Goal: Task Accomplishment & Management: Use online tool/utility

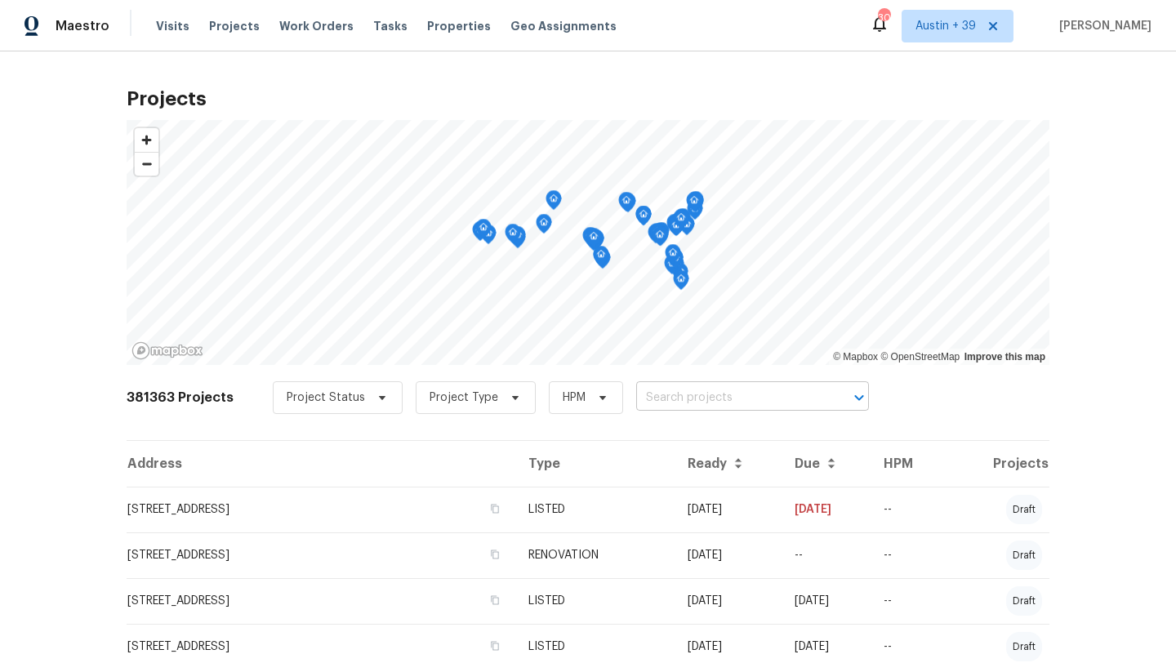
click at [706, 400] on input "text" at bounding box center [729, 397] width 187 height 25
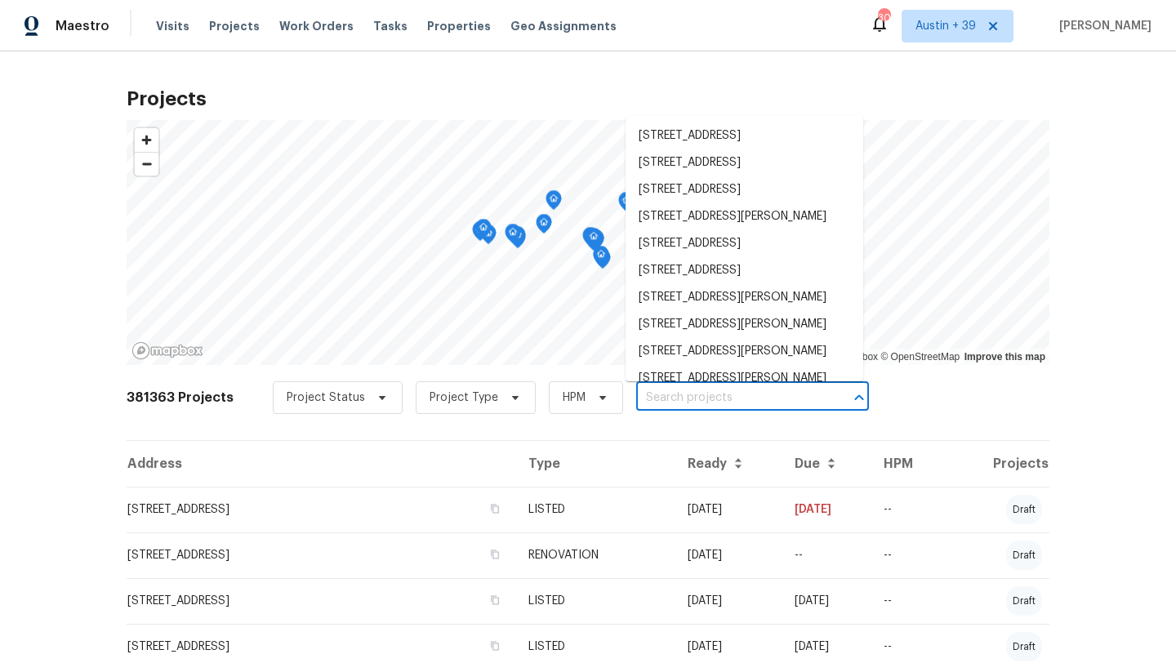
paste input "523 Red Mangrove Ln"
type input "523 Red Mangrove Ln"
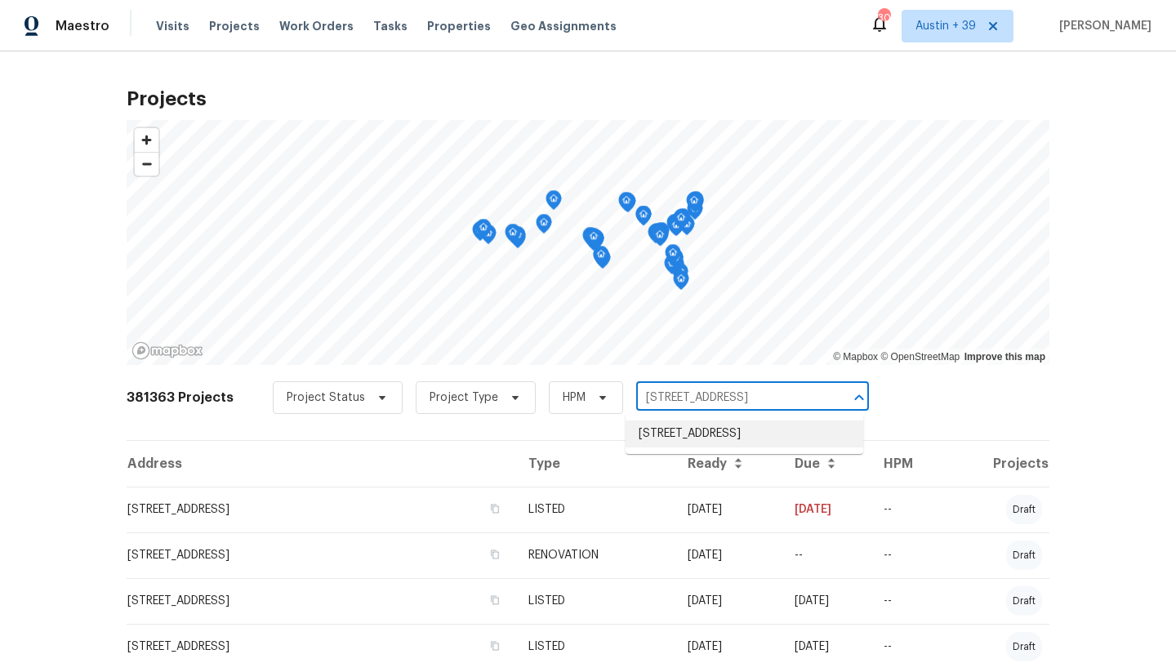
click at [687, 439] on li "[STREET_ADDRESS]" at bounding box center [745, 434] width 238 height 27
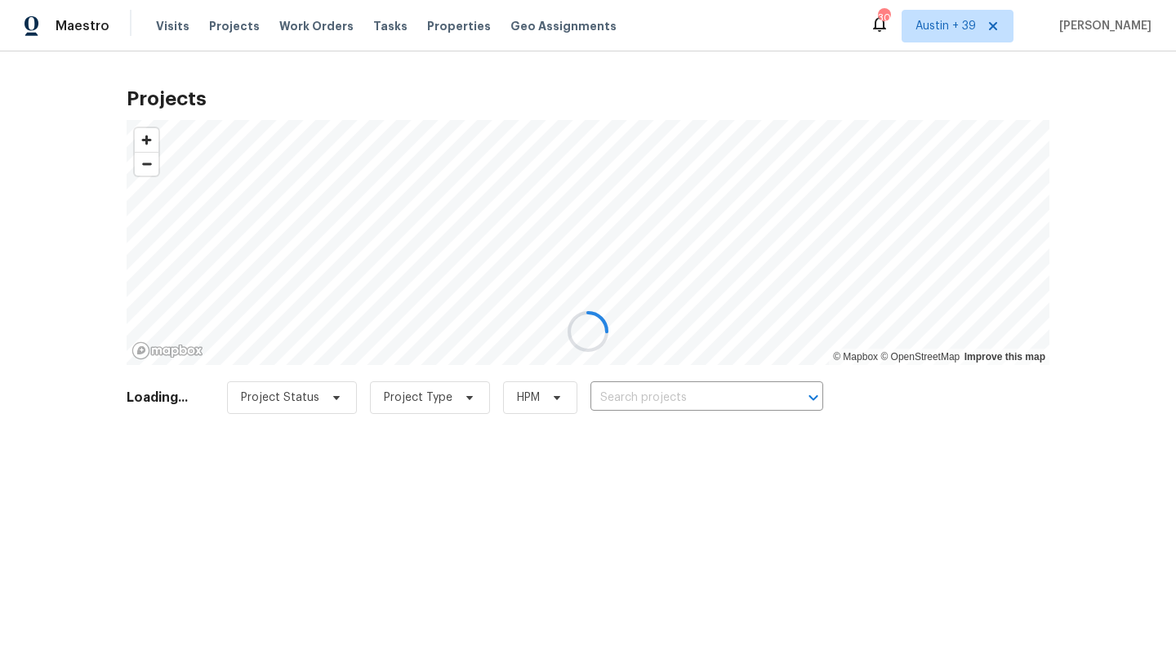
type input "[STREET_ADDRESS]"
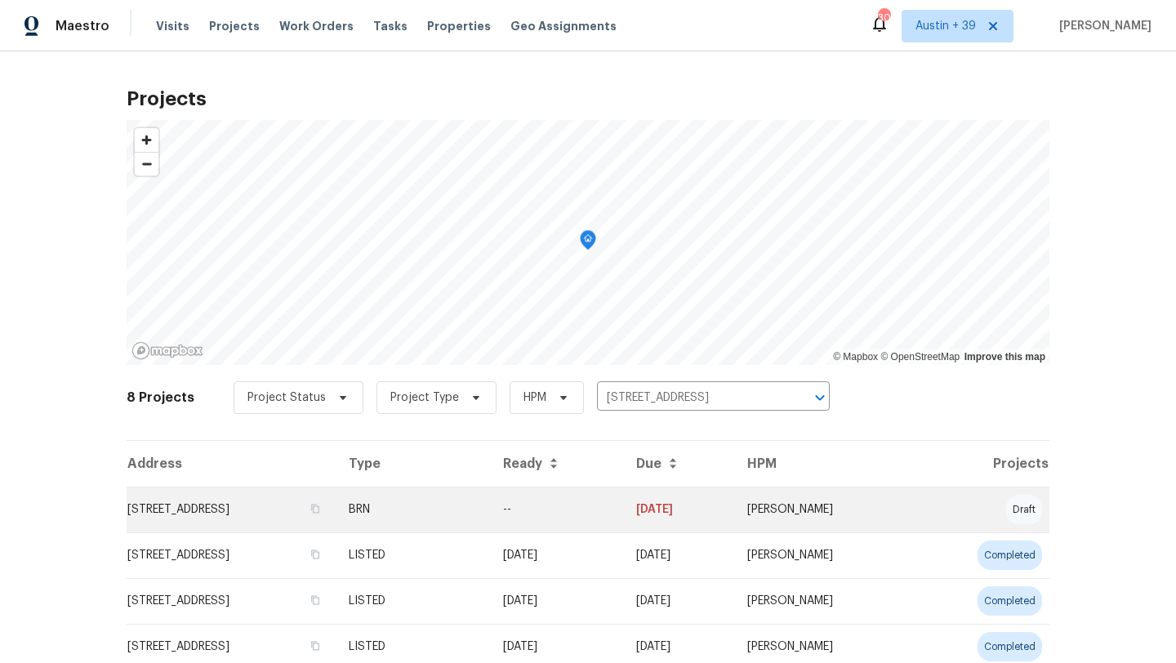
click at [336, 501] on td "[STREET_ADDRESS]" at bounding box center [231, 510] width 209 height 46
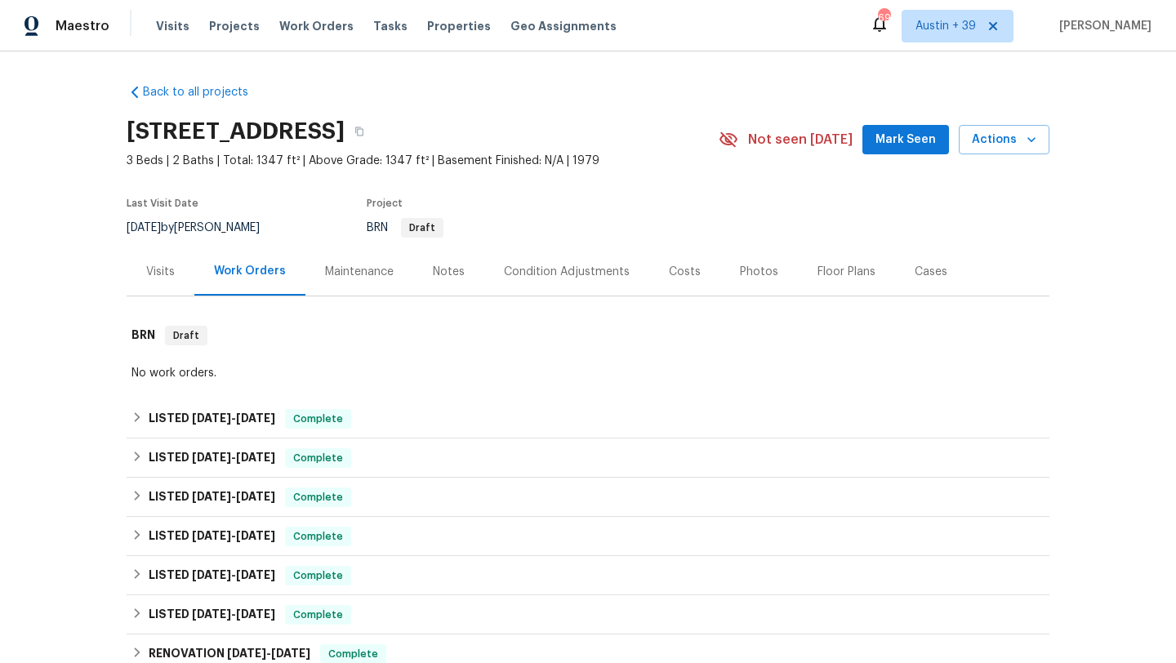
click at [176, 280] on div "Visits" at bounding box center [161, 271] width 68 height 48
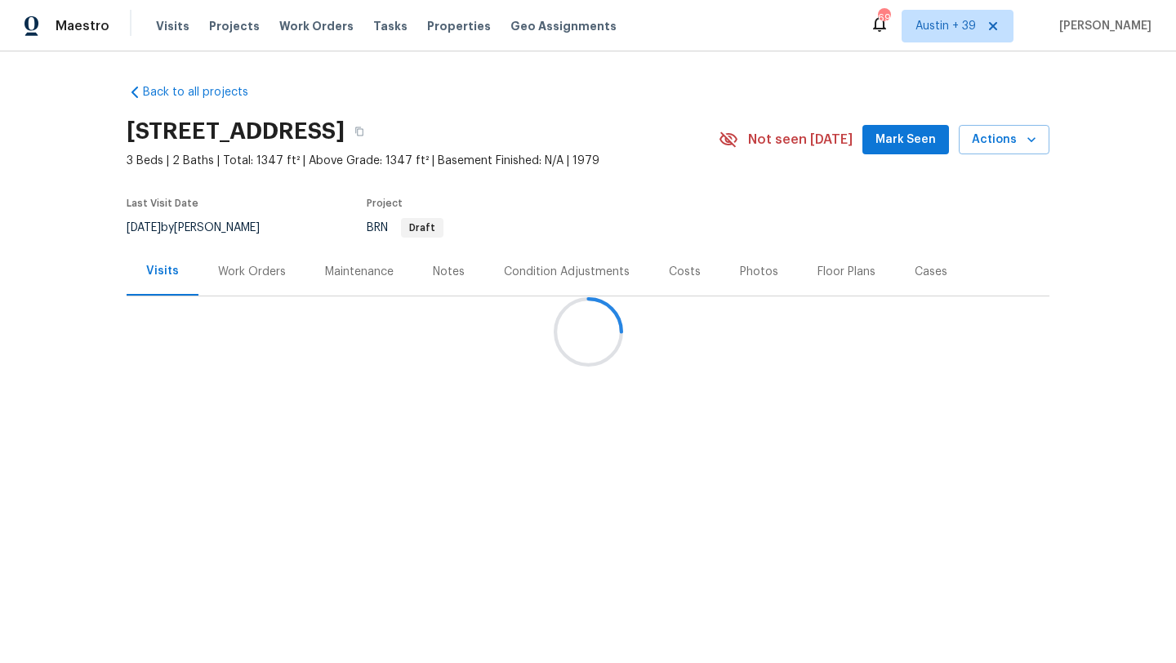
click at [246, 277] on div "Work Orders" at bounding box center [252, 272] width 68 height 16
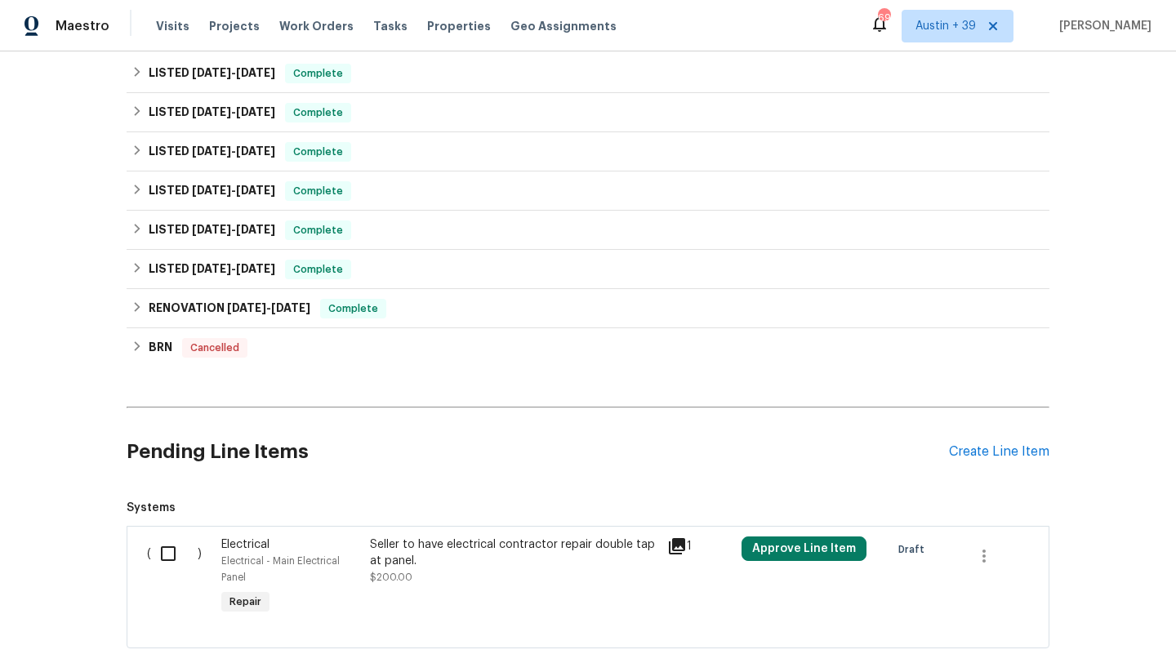
scroll to position [373, 0]
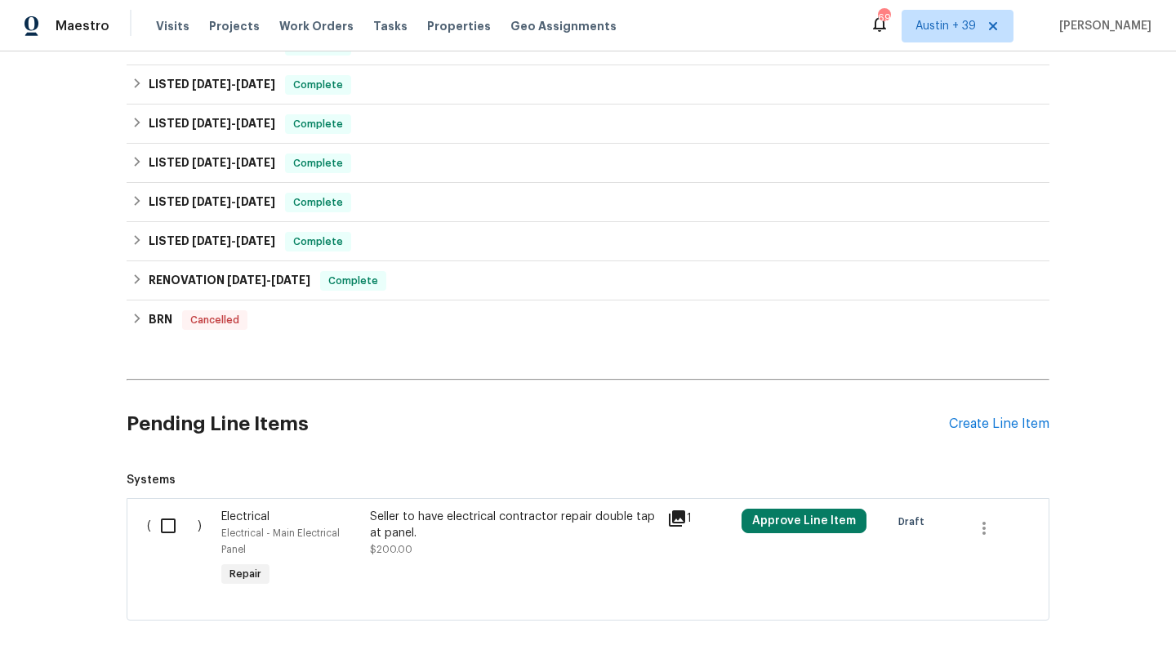
click at [964, 440] on div "Pending Line Items Create Line Item" at bounding box center [588, 424] width 923 height 76
click at [964, 421] on div "Create Line Item" at bounding box center [999, 425] width 100 height 16
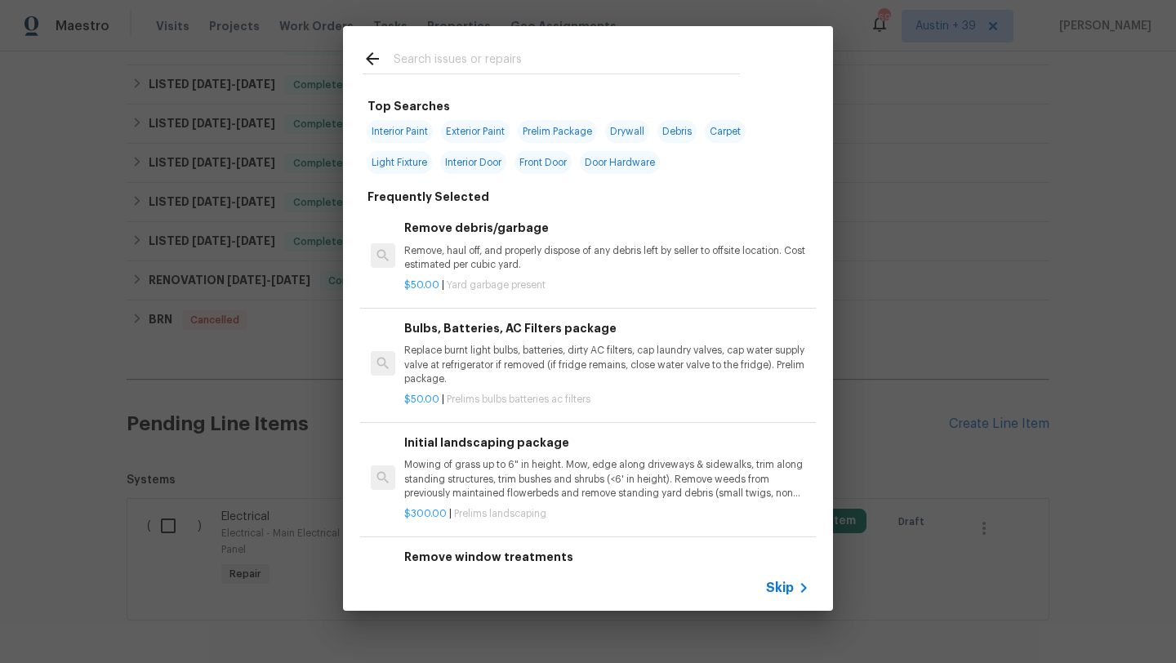
click at [788, 585] on span "Skip" at bounding box center [780, 588] width 28 height 16
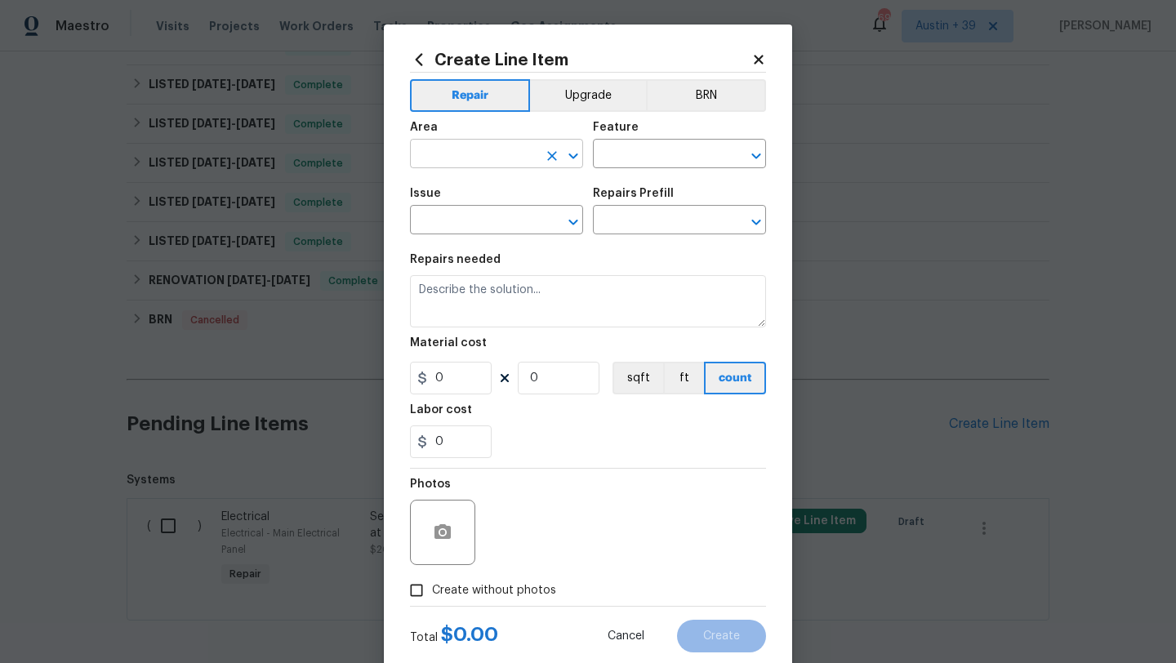
click at [461, 152] on input "text" at bounding box center [473, 155] width 127 height 25
click at [515, 193] on li "In-ground pool / Spa" at bounding box center [496, 192] width 173 height 27
click at [578, 163] on icon "Open" at bounding box center [574, 156] width 20 height 20
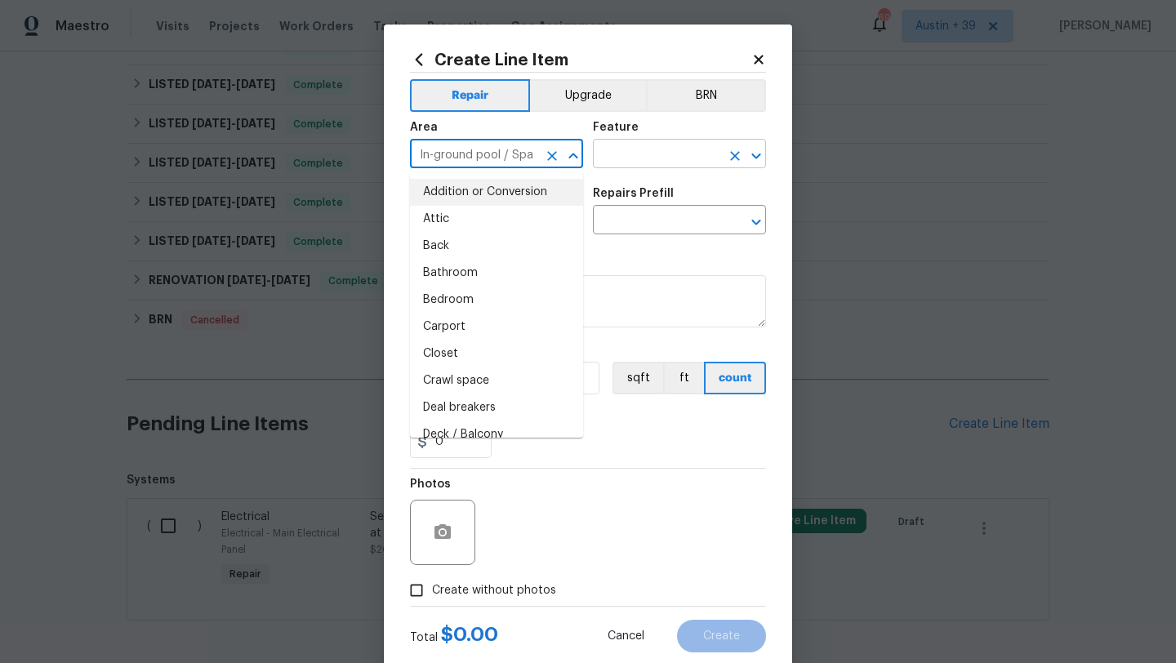
type input "In-ground pool / Spa"
click at [613, 159] on input "text" at bounding box center [656, 155] width 127 height 25
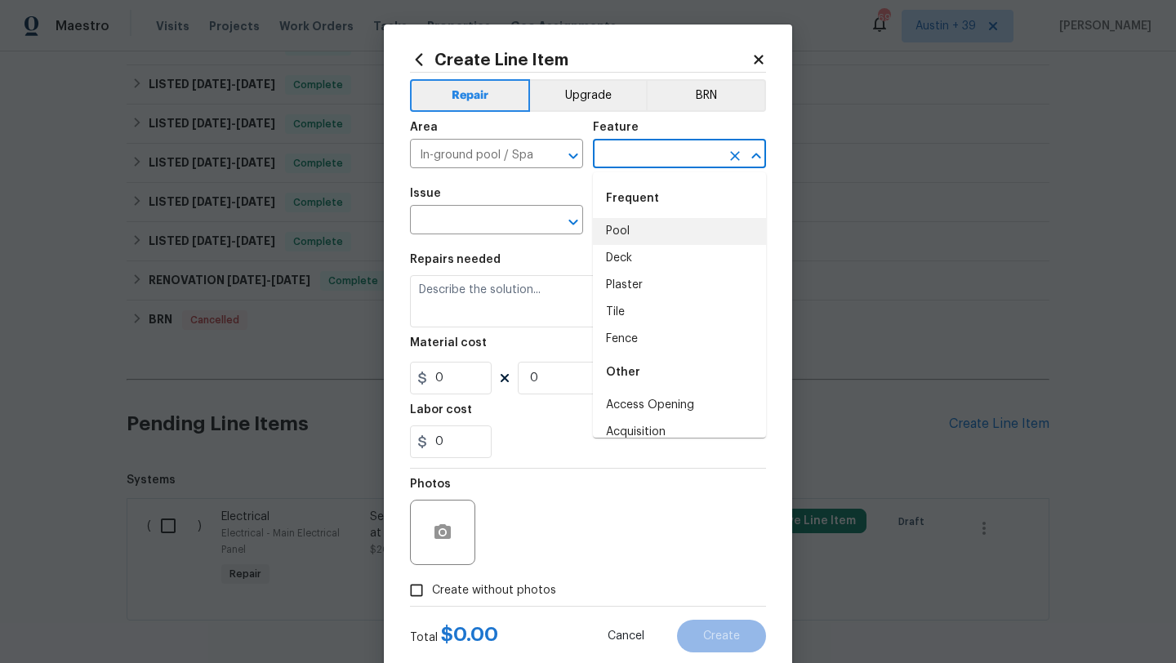
click at [626, 238] on li "Pool" at bounding box center [679, 231] width 173 height 27
type input "Pool"
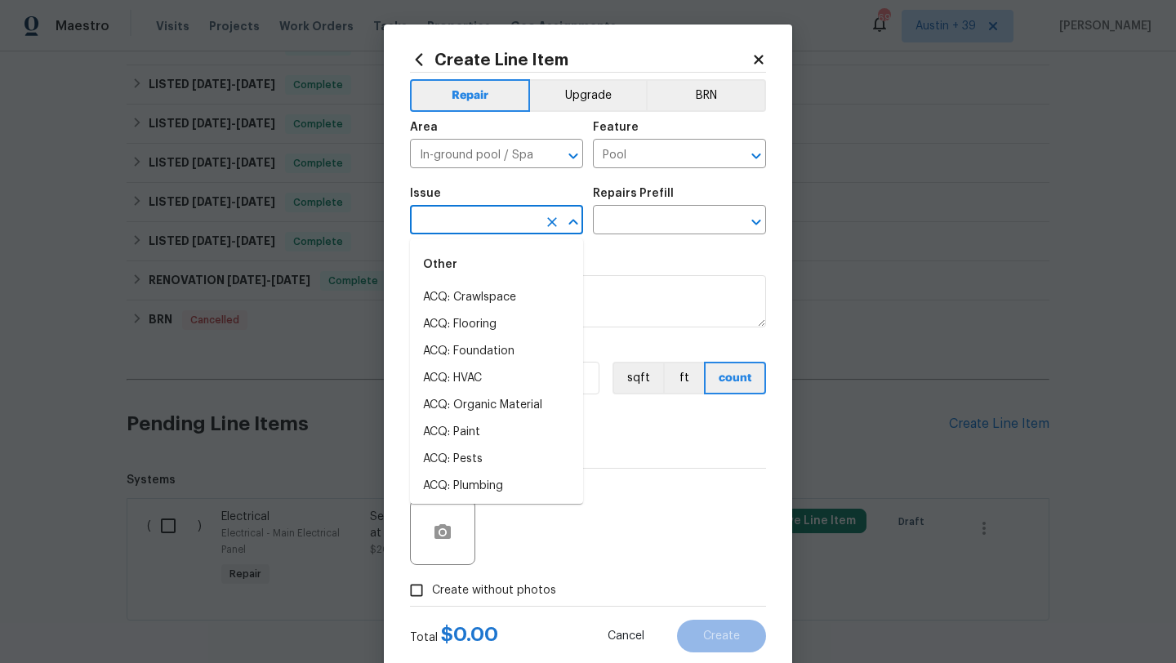
click at [490, 229] on input "text" at bounding box center [473, 221] width 127 height 25
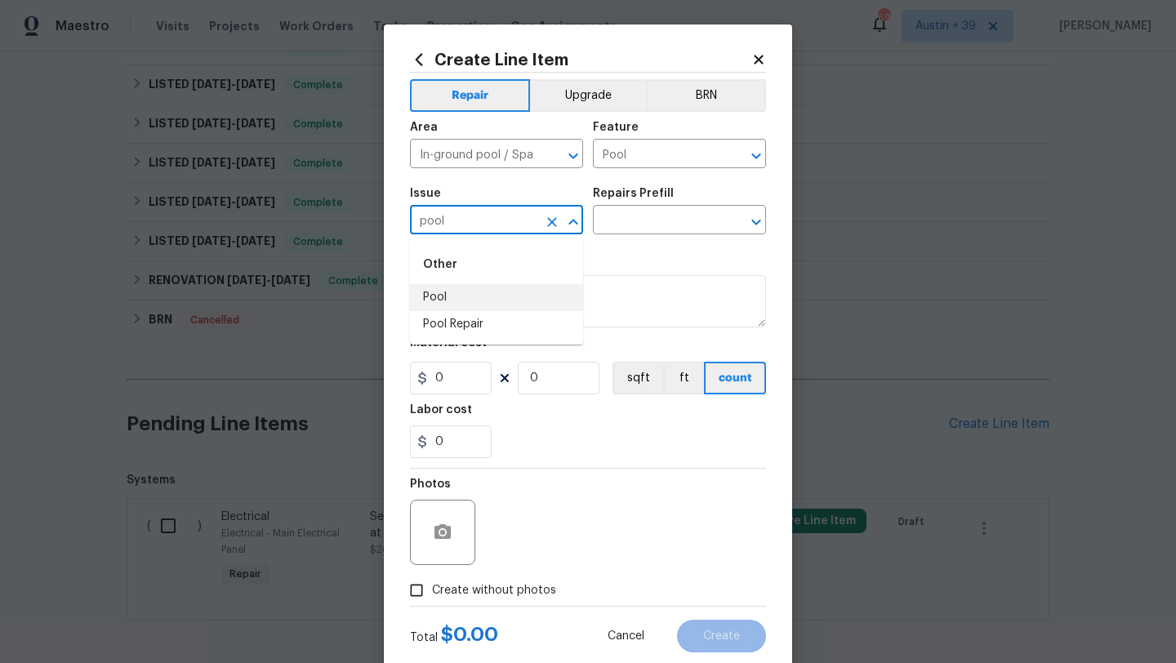
click at [519, 300] on li "Pool" at bounding box center [496, 297] width 173 height 27
type input "Pool"
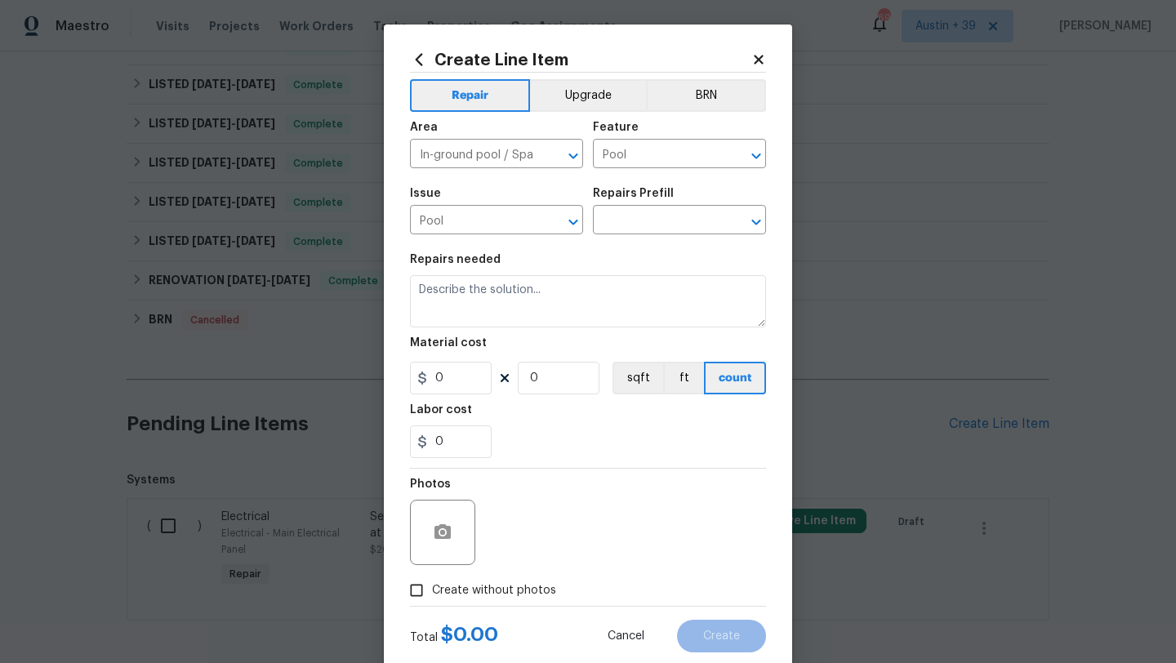
click at [642, 200] on div "Repairs Prefill" at bounding box center [679, 198] width 173 height 21
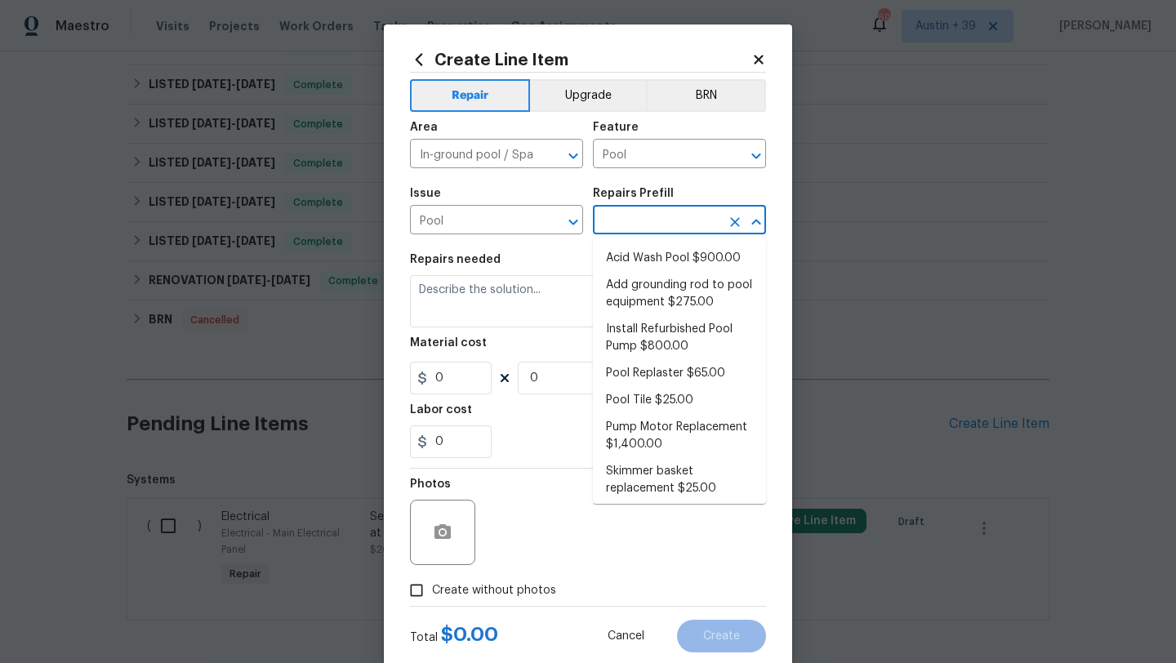
click at [642, 217] on input "text" at bounding box center [656, 221] width 127 height 25
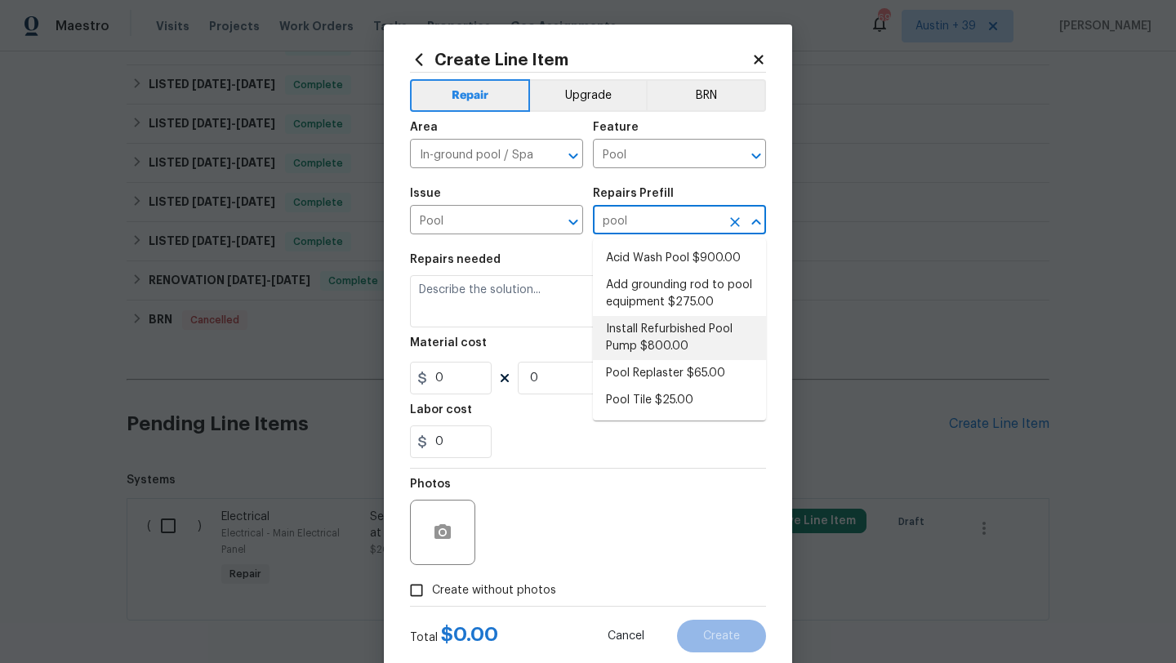
type input "pool"
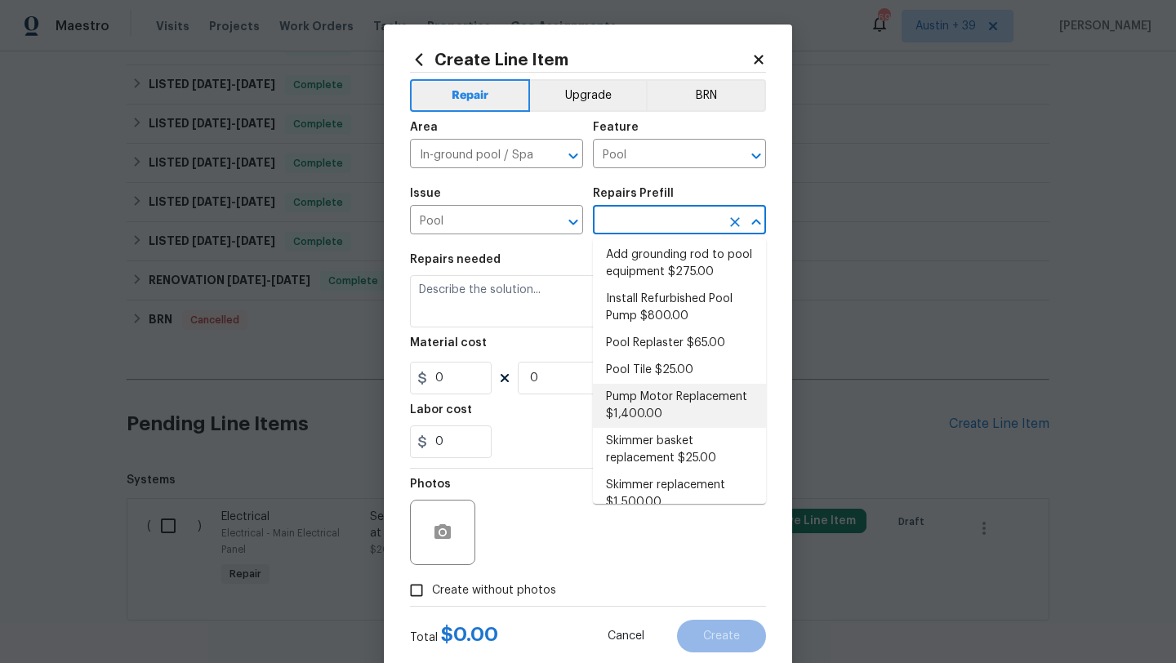
scroll to position [49, 0]
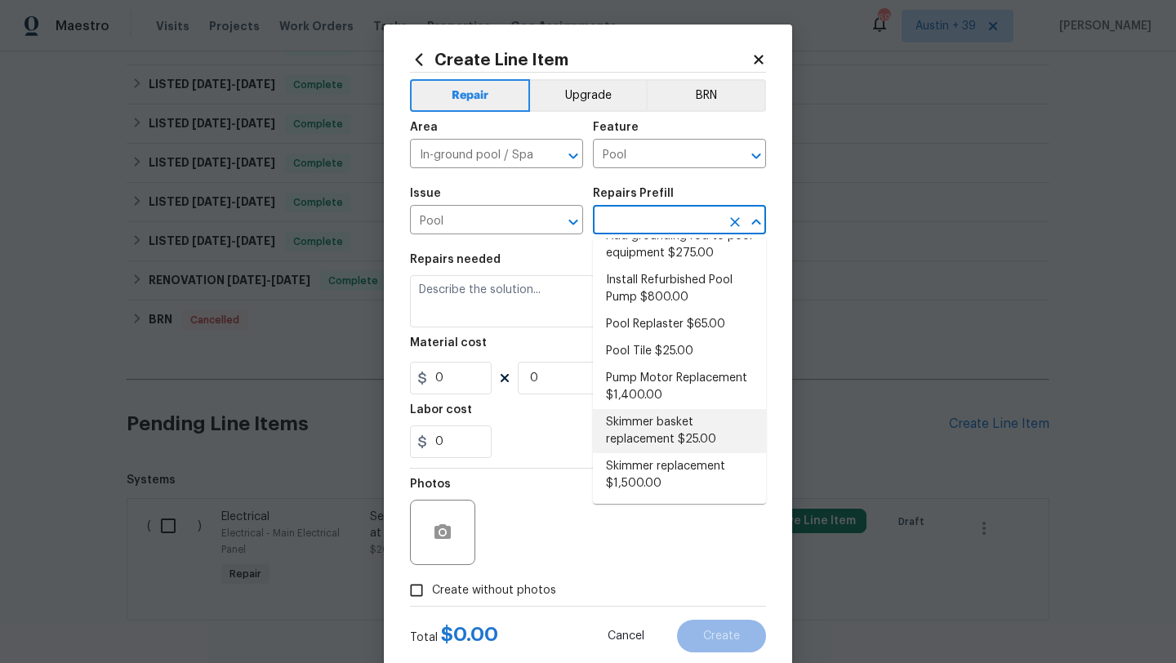
click at [720, 428] on li "Skimmer basket replacement $25.00" at bounding box center [679, 431] width 173 height 44
type textarea "Replace damaged or missing skimmer basket."
type input "1"
type input "Skimmer basket replacement $25.00"
type input "25"
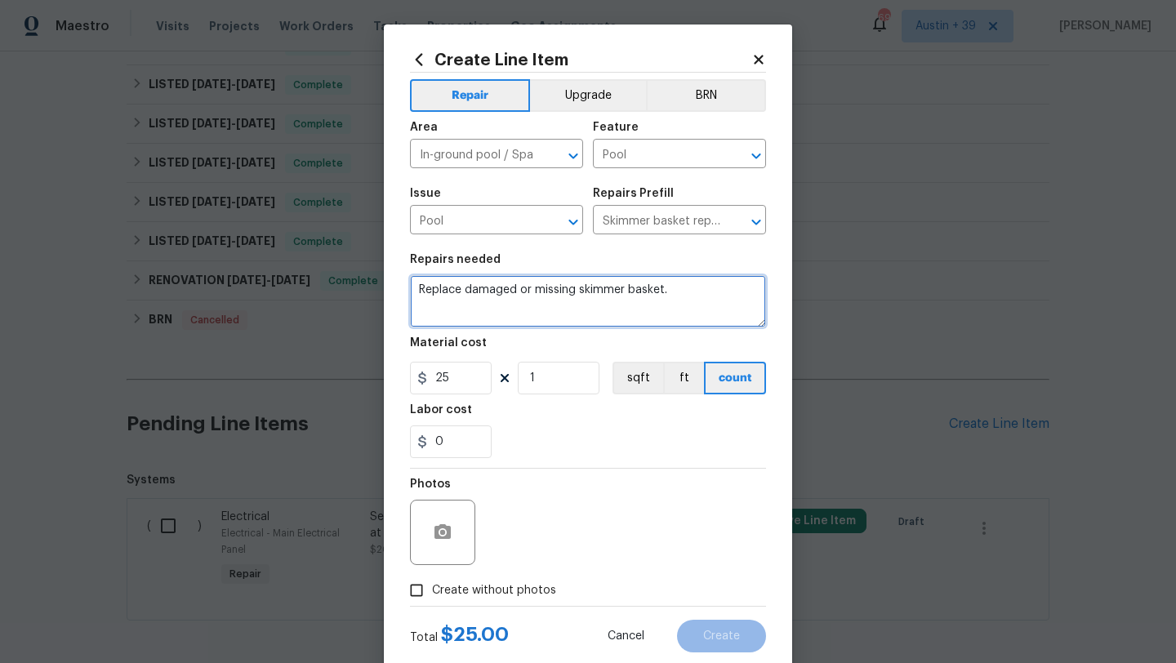
click at [501, 284] on textarea "Replace damaged or missing skimmer basket." at bounding box center [588, 301] width 356 height 52
type textarea "Reimbursement for pool maintenance visit completed prior to home's closing."
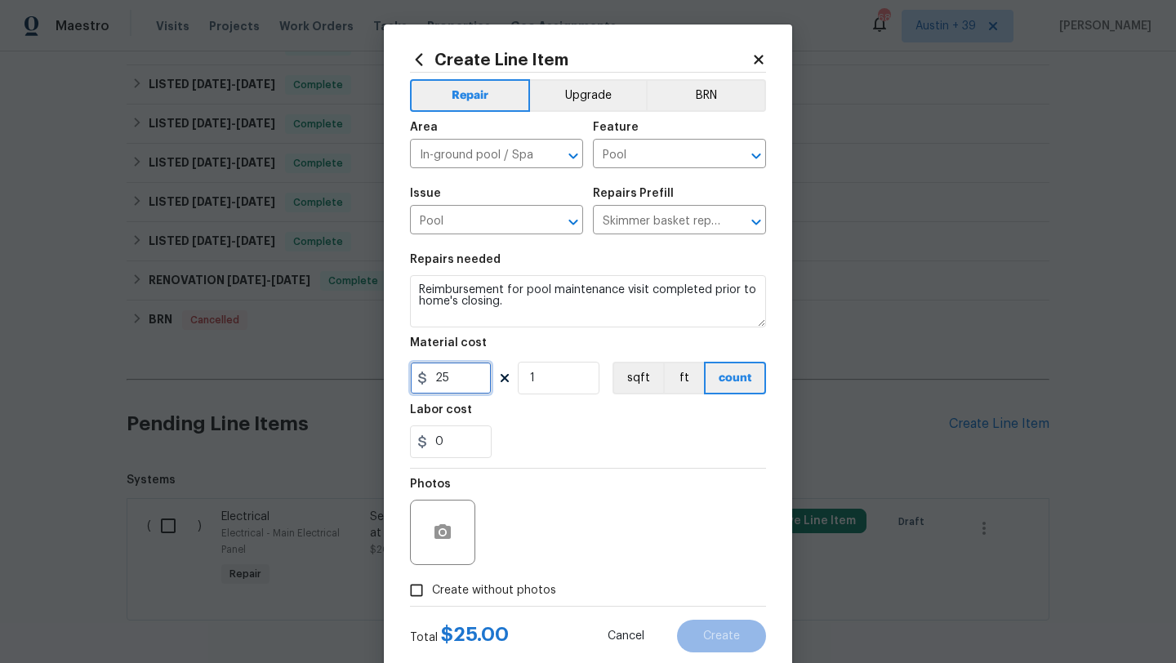
click at [421, 370] on input "25" at bounding box center [451, 378] width 82 height 33
type input "40"
click at [491, 586] on span "Create without photos" at bounding box center [494, 590] width 124 height 17
click at [432, 586] on input "Create without photos" at bounding box center [416, 590] width 31 height 31
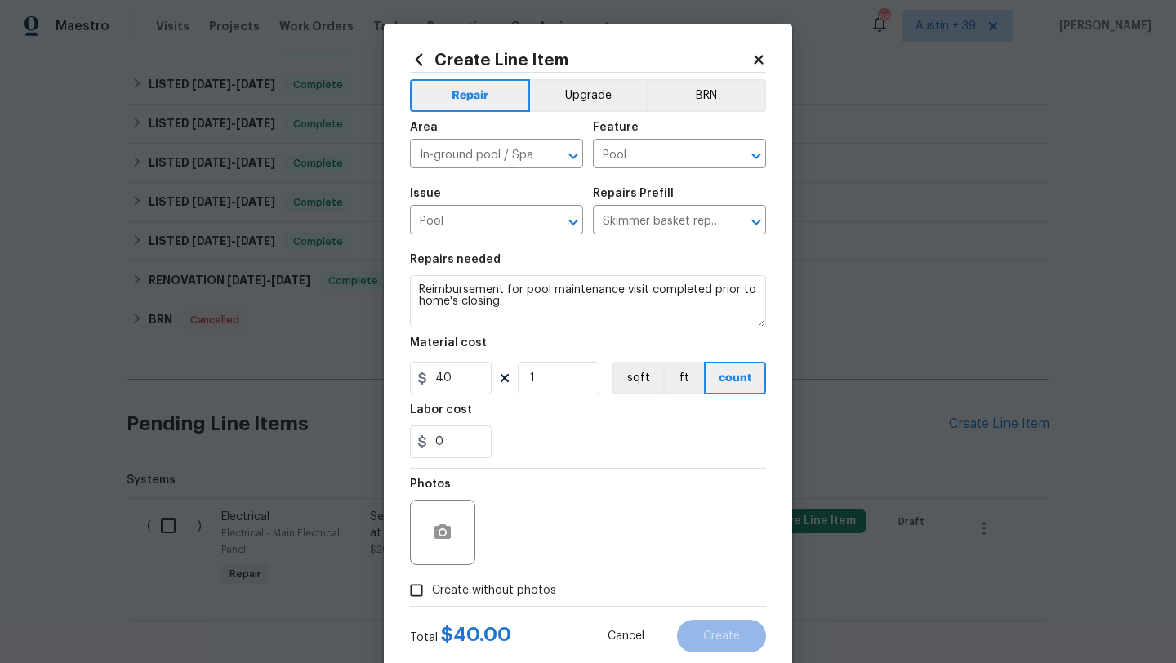
checkbox input "true"
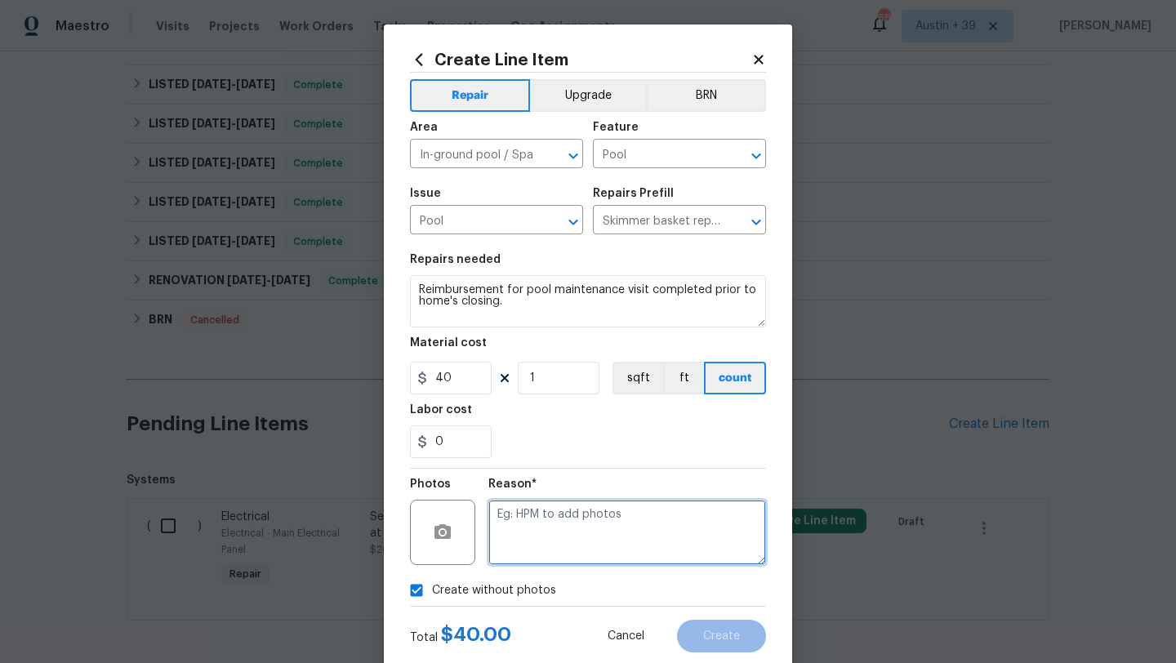
click at [553, 546] on textarea at bounding box center [627, 532] width 278 height 65
type textarea "n/a"
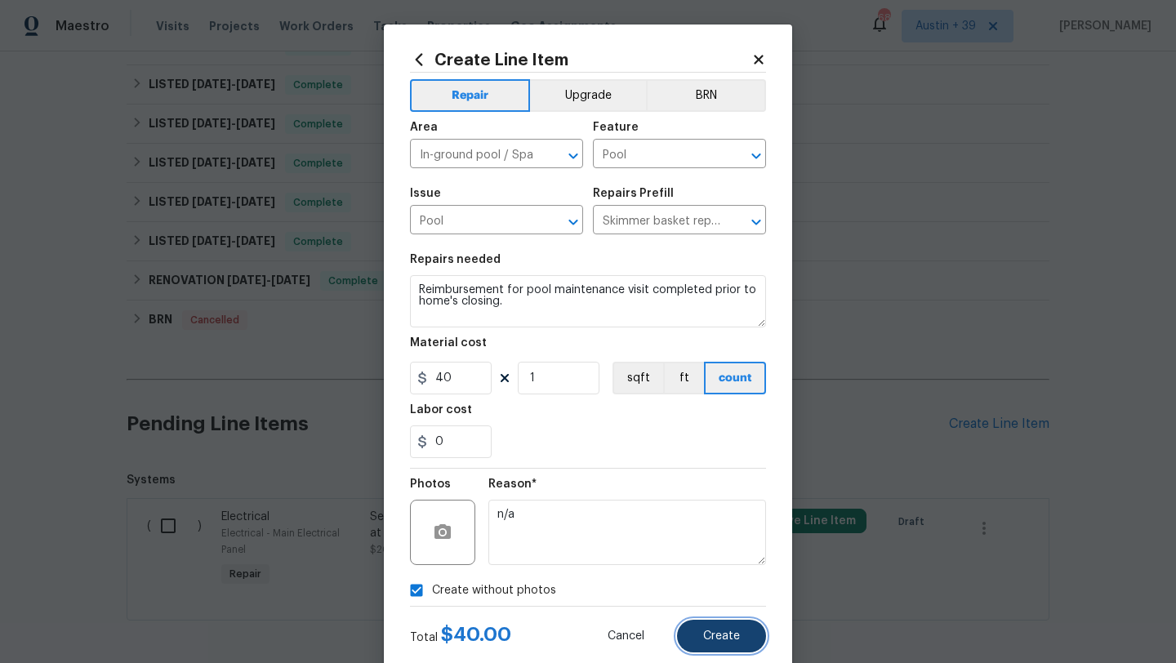
click at [722, 653] on button "Create" at bounding box center [721, 636] width 89 height 33
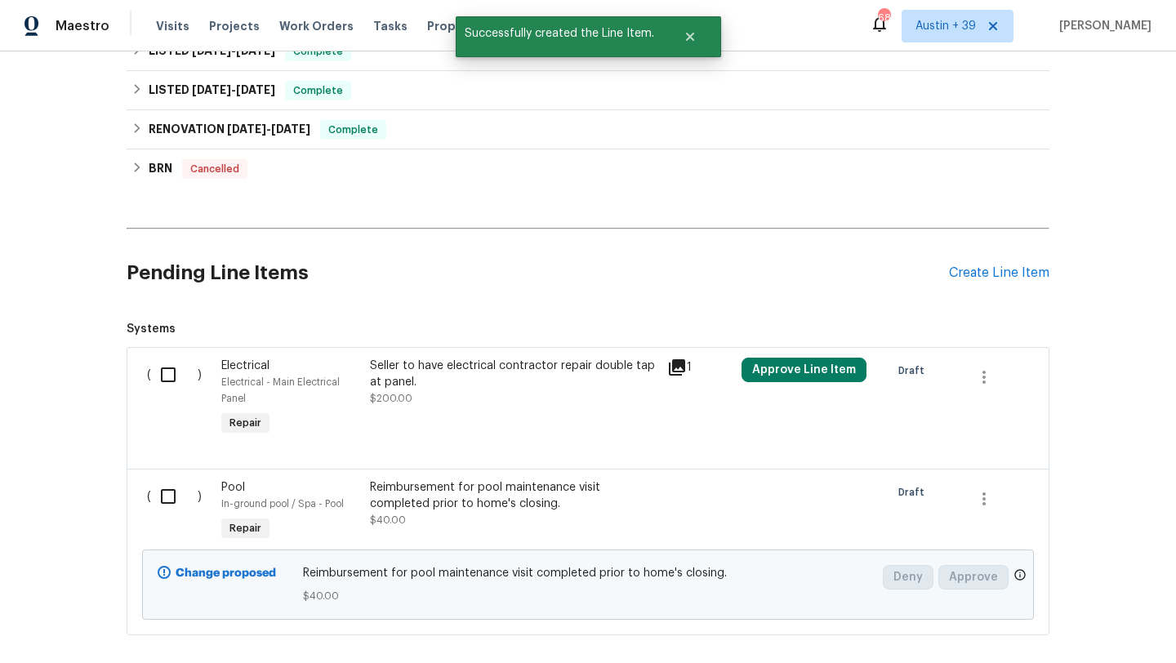
scroll to position [570, 0]
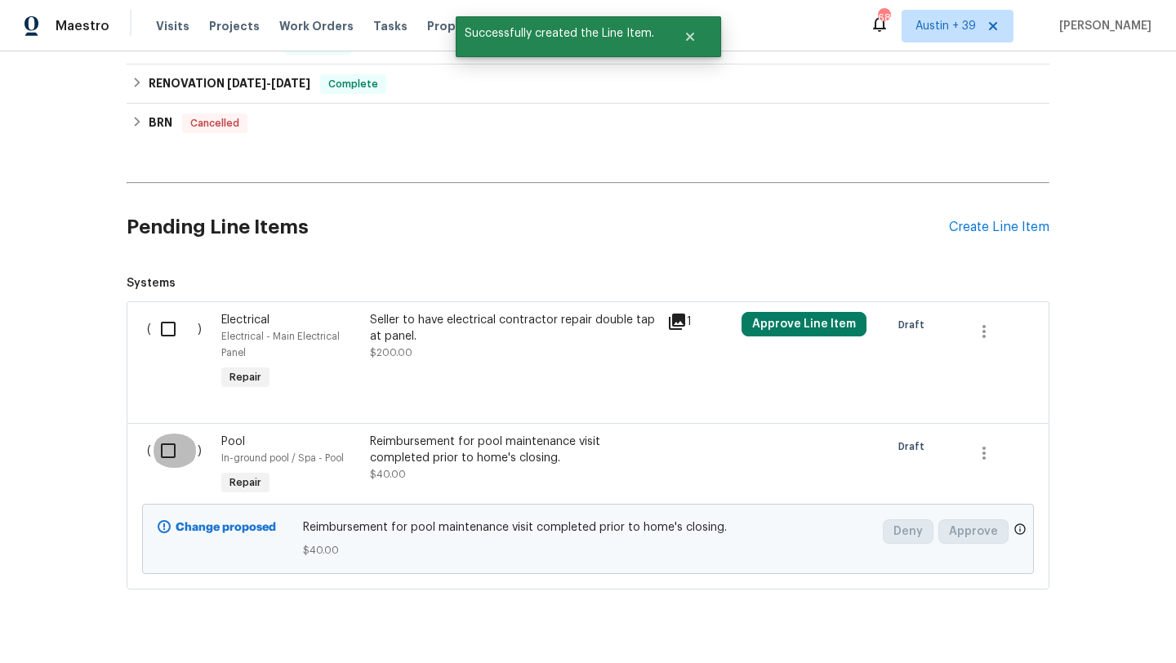
click at [170, 452] on input "checkbox" at bounding box center [174, 451] width 47 height 34
checkbox input "true"
click at [1125, 614] on span "Create Work Order" at bounding box center [1082, 623] width 109 height 20
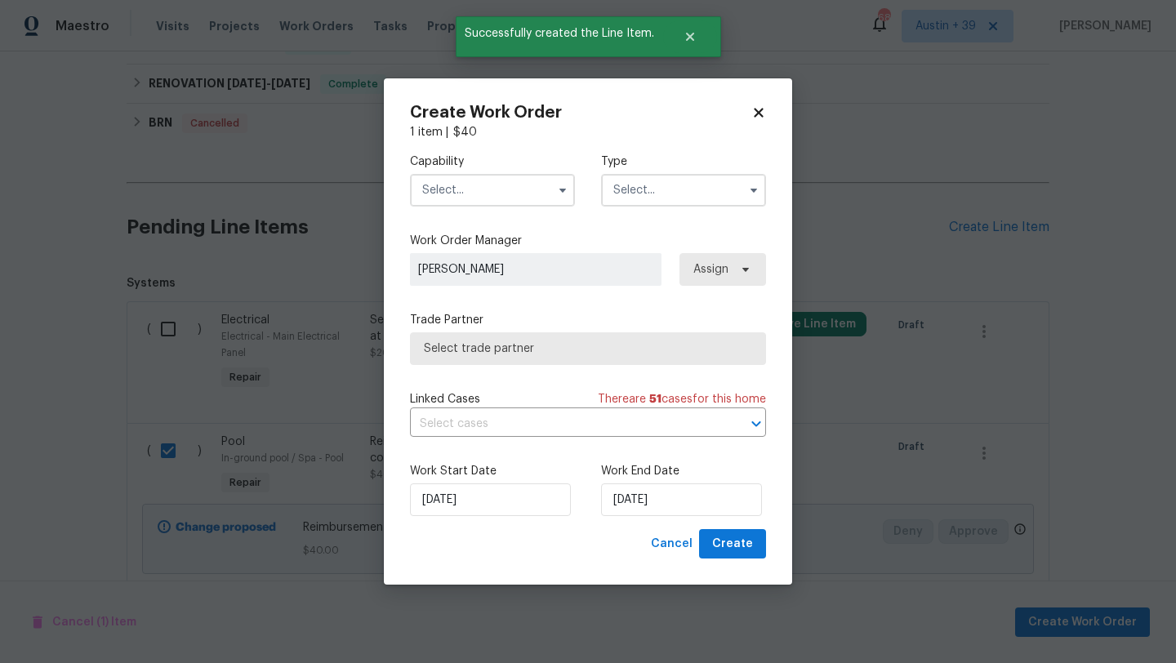
click at [452, 182] on input "text" at bounding box center [492, 190] width 165 height 33
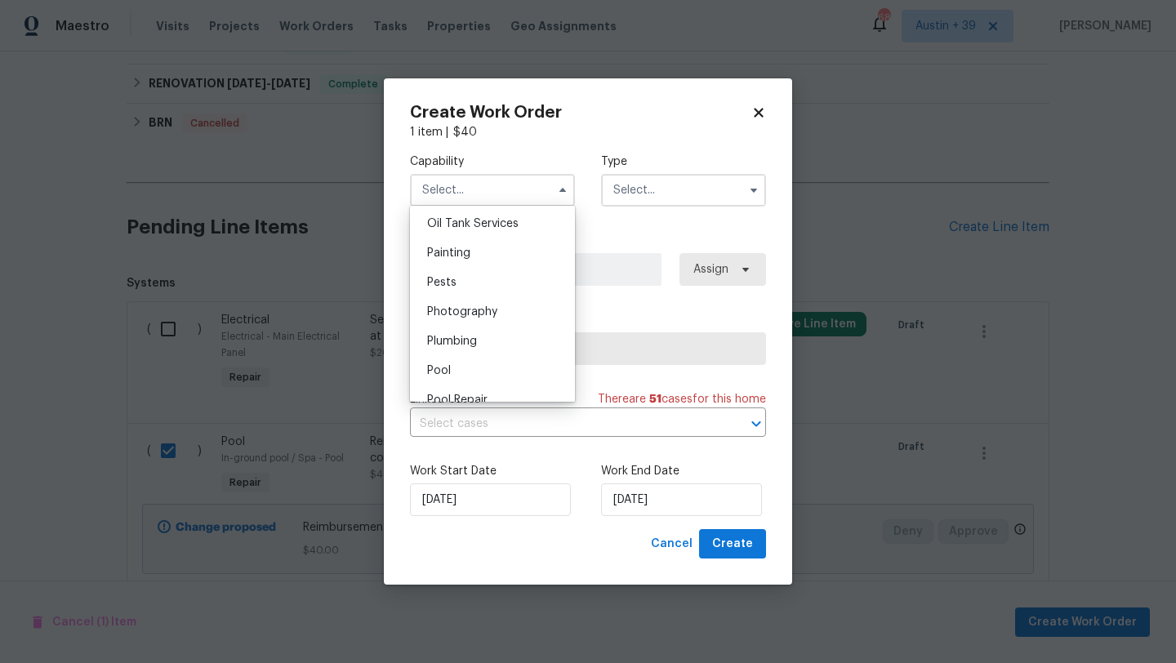
scroll to position [1397, 0]
click at [490, 300] on div "Plumbing" at bounding box center [492, 287] width 157 height 29
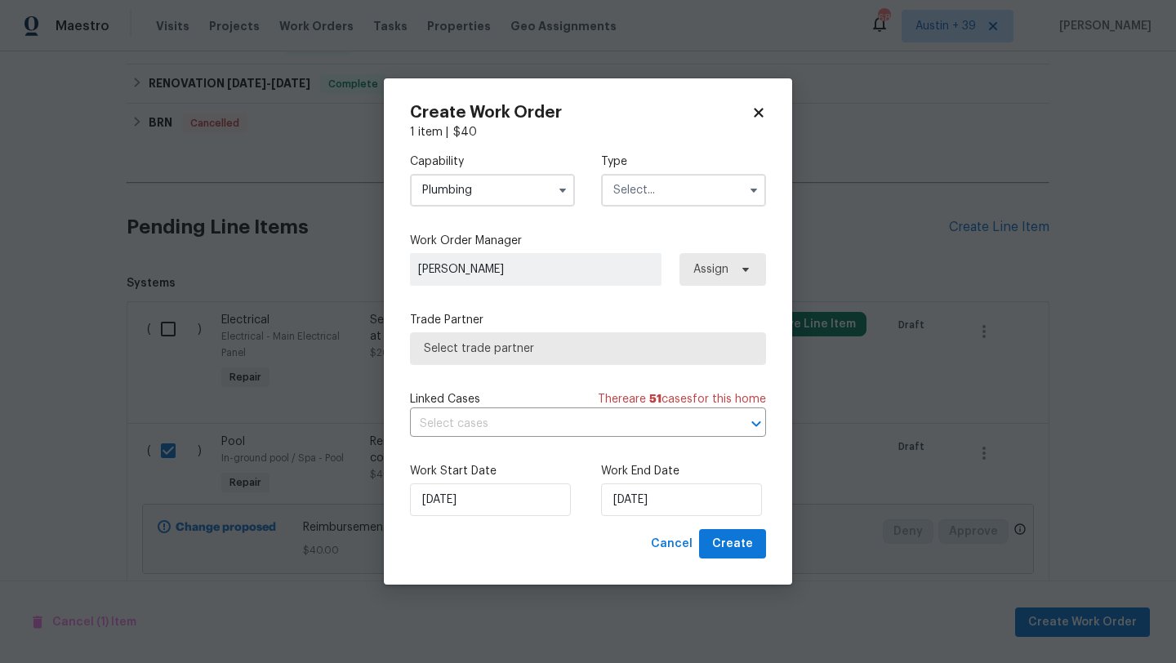
click at [490, 168] on label "Capability" at bounding box center [492, 162] width 165 height 16
click at [485, 212] on div "Capability Plumbing Type" at bounding box center [588, 179] width 356 height 79
click at [485, 198] on input "Plumbing" at bounding box center [492, 190] width 165 height 33
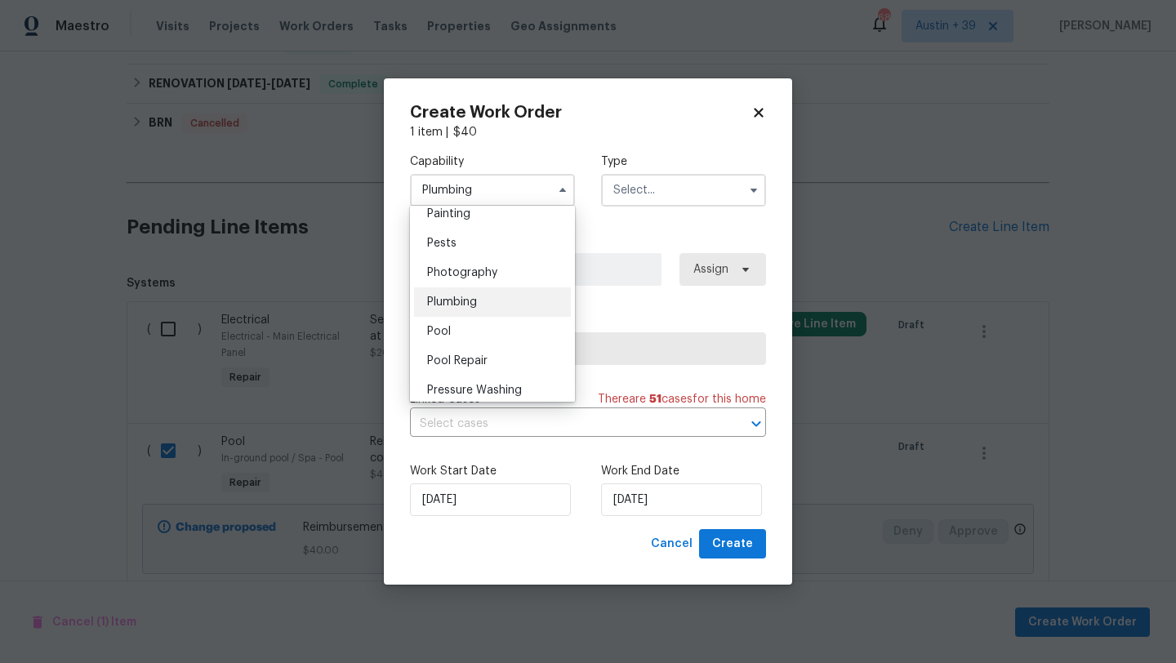
scroll to position [1382, 0]
click at [482, 335] on div "Pool" at bounding box center [492, 332] width 157 height 29
type input "Pool"
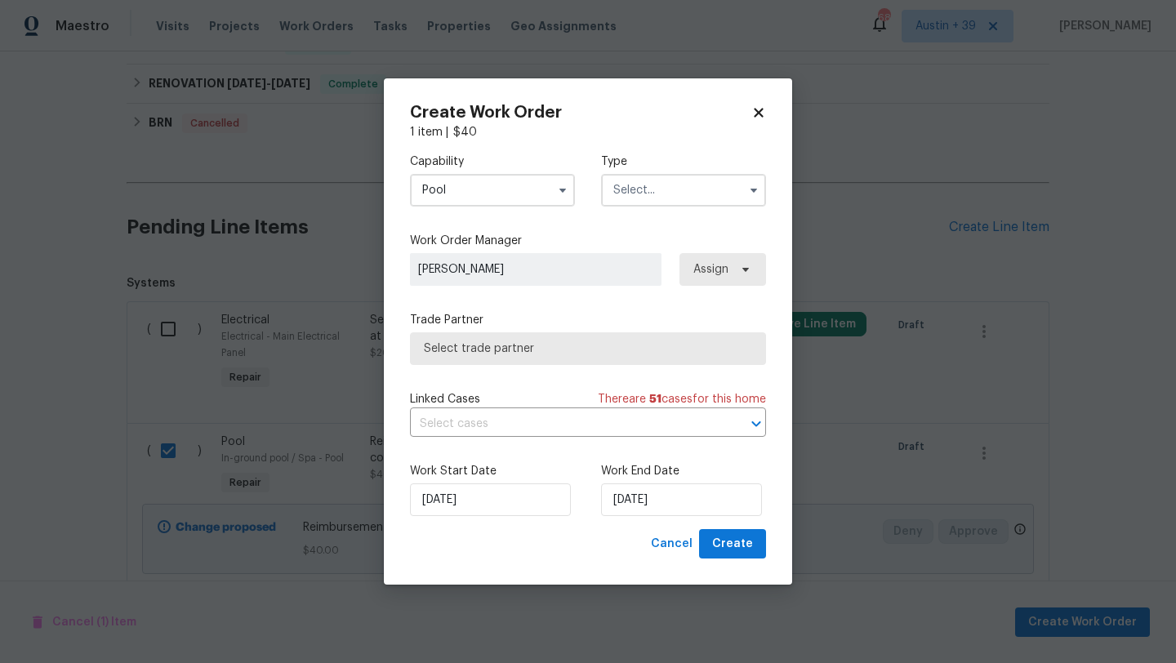
click at [662, 197] on input "text" at bounding box center [683, 190] width 165 height 33
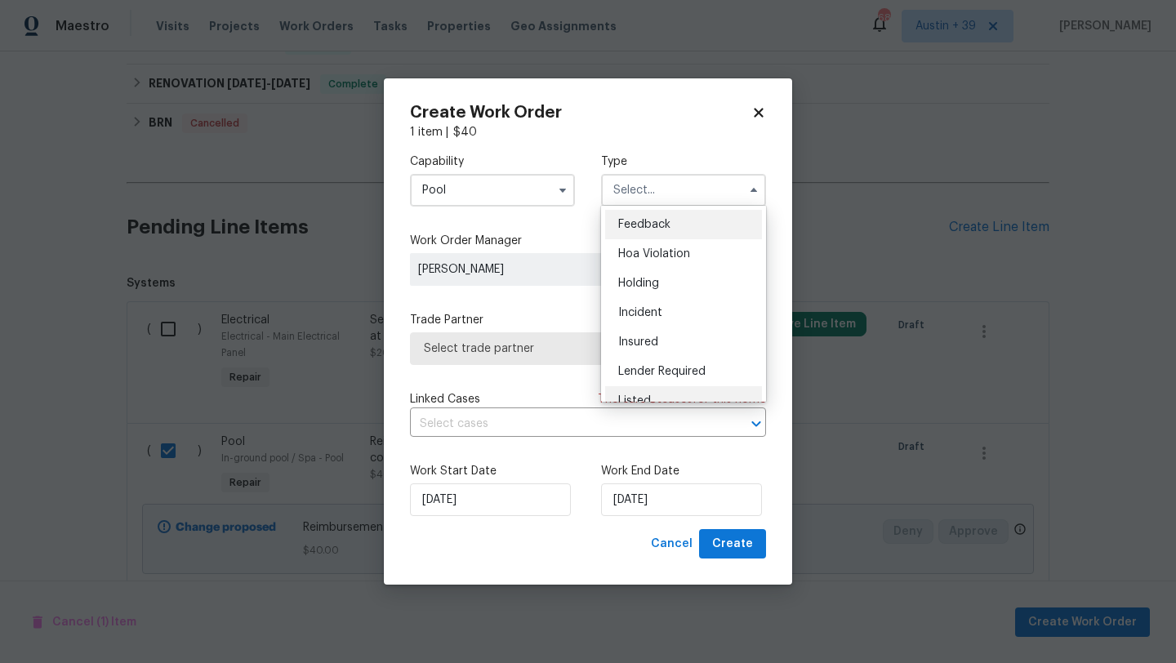
click at [662, 399] on div "Listed" at bounding box center [683, 400] width 157 height 29
type input "Listed"
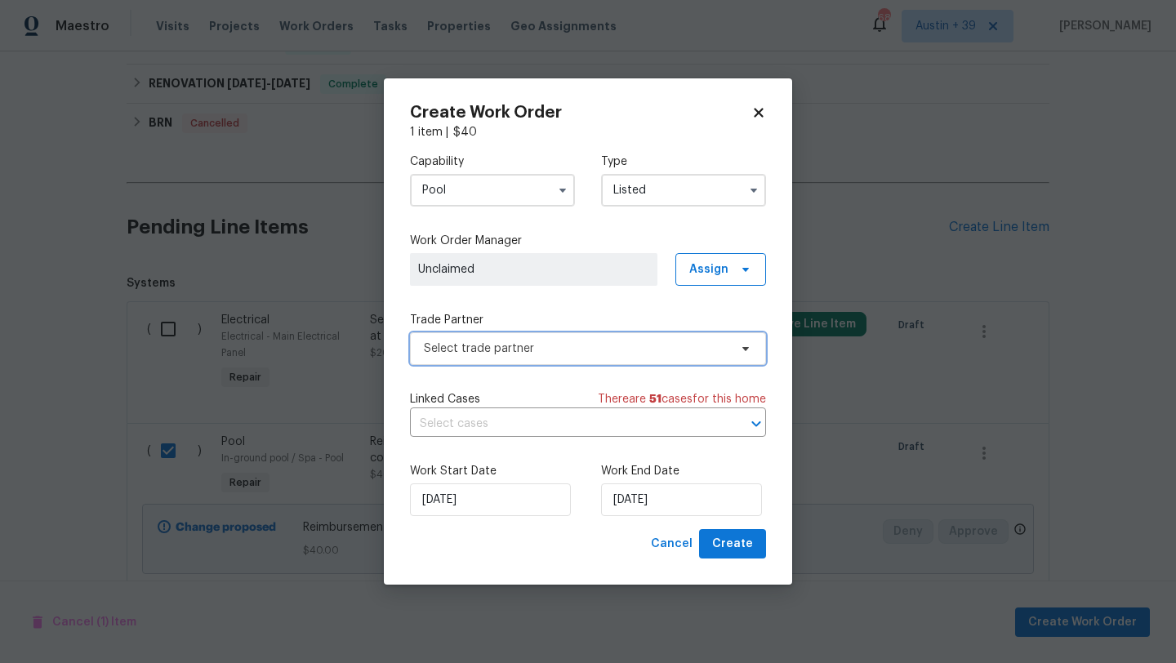
click at [613, 363] on span "Select trade partner" at bounding box center [588, 348] width 356 height 33
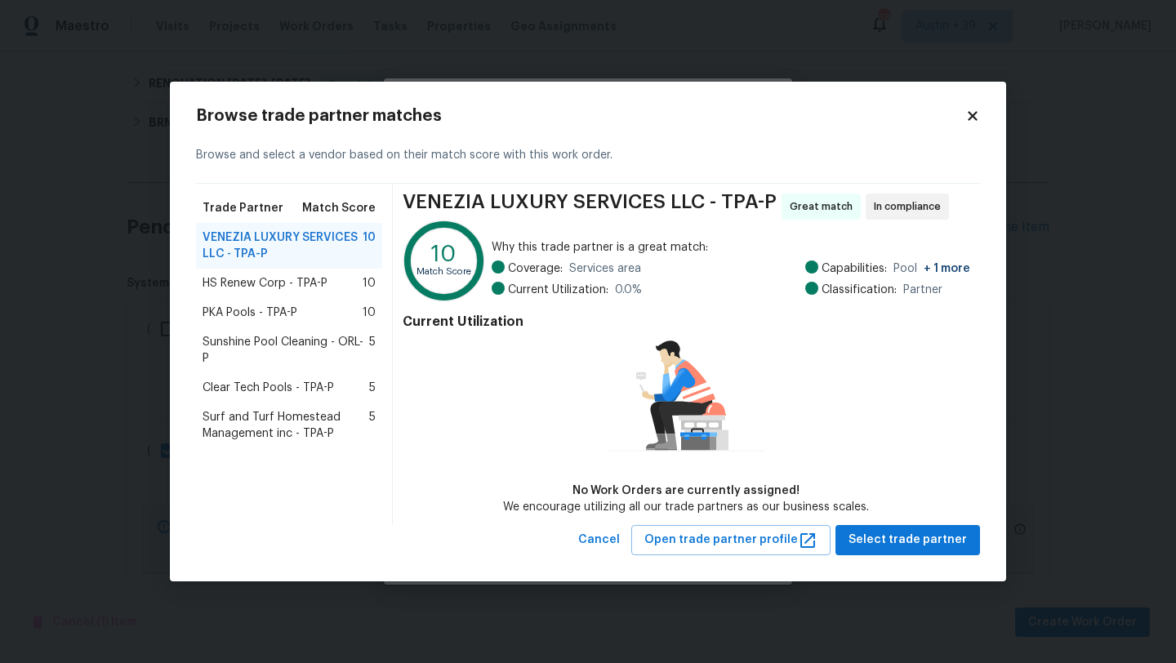
click at [359, 320] on div "PKA Pools - TPA-P 10" at bounding box center [289, 313] width 173 height 16
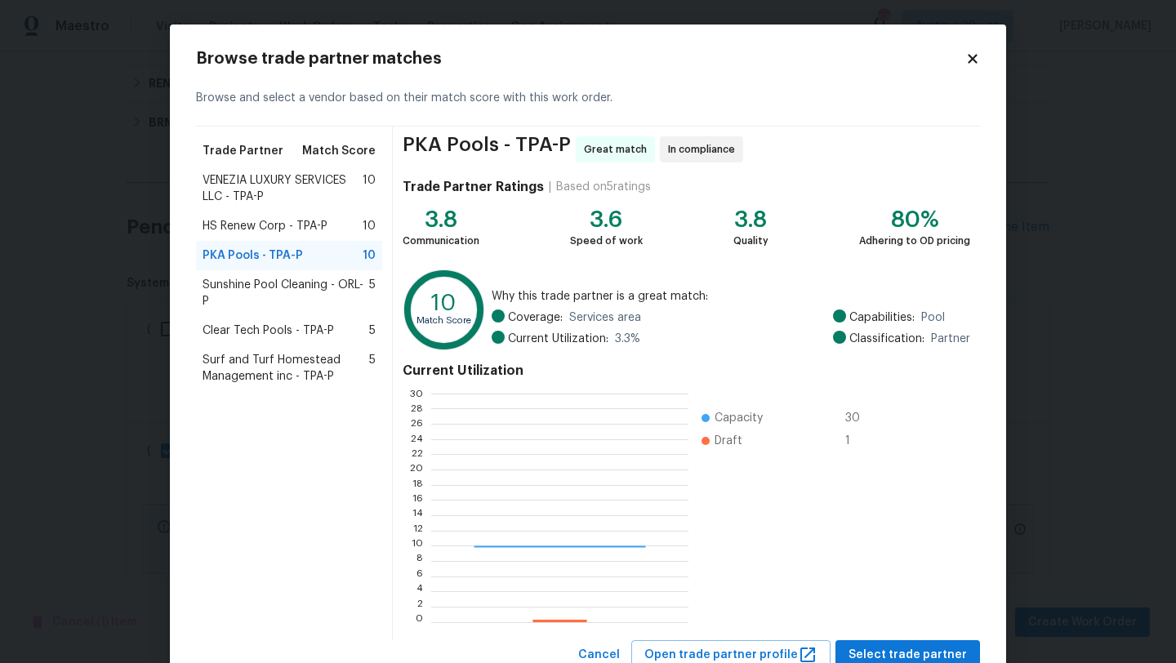
scroll to position [229, 256]
click at [910, 643] on button "Select trade partner" at bounding box center [907, 655] width 145 height 30
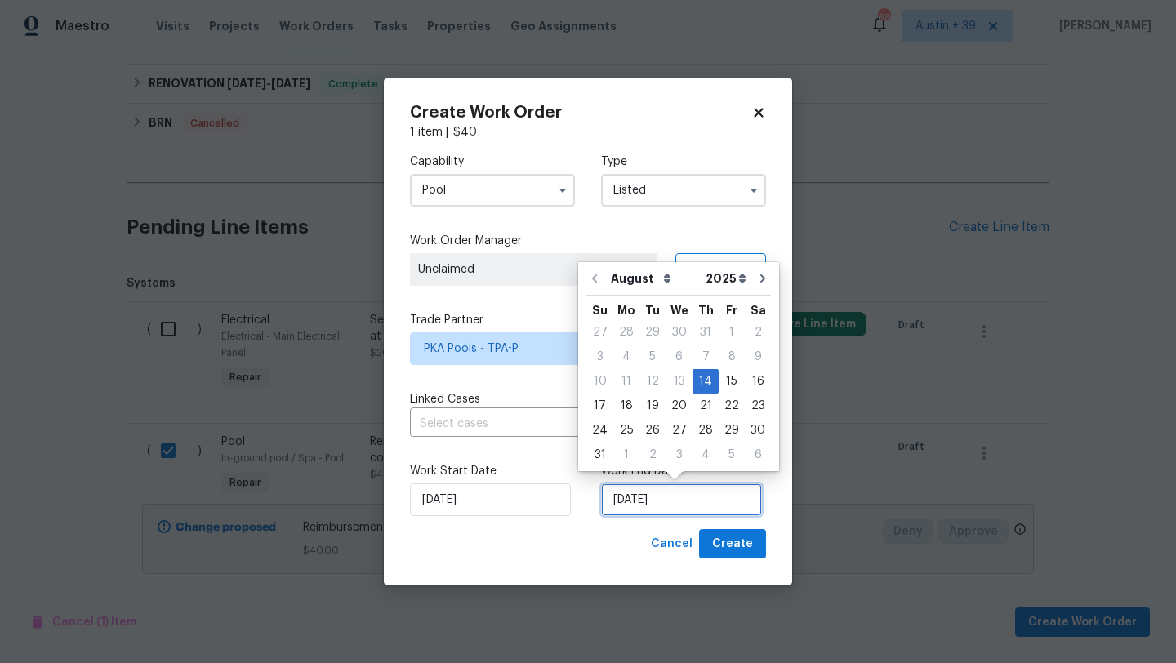
click at [676, 500] on input "[DATE]" at bounding box center [681, 499] width 161 height 33
click at [624, 410] on div "18" at bounding box center [626, 405] width 26 height 23
type input "[DATE]"
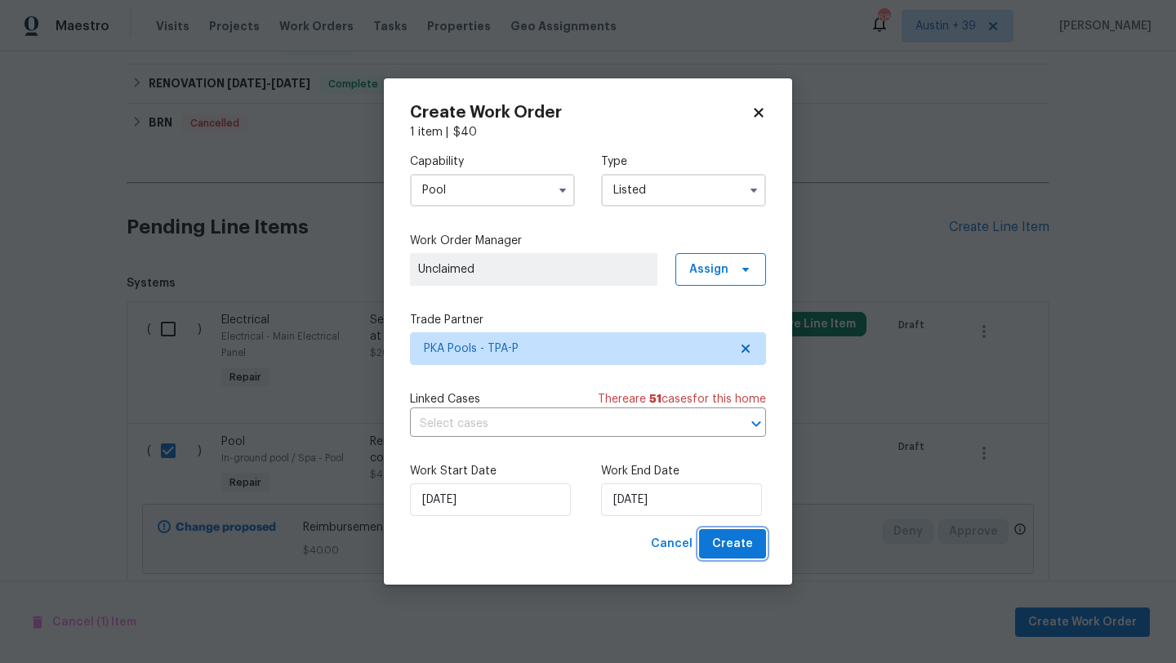
click at [741, 550] on span "Create" at bounding box center [732, 544] width 41 height 20
checkbox input "false"
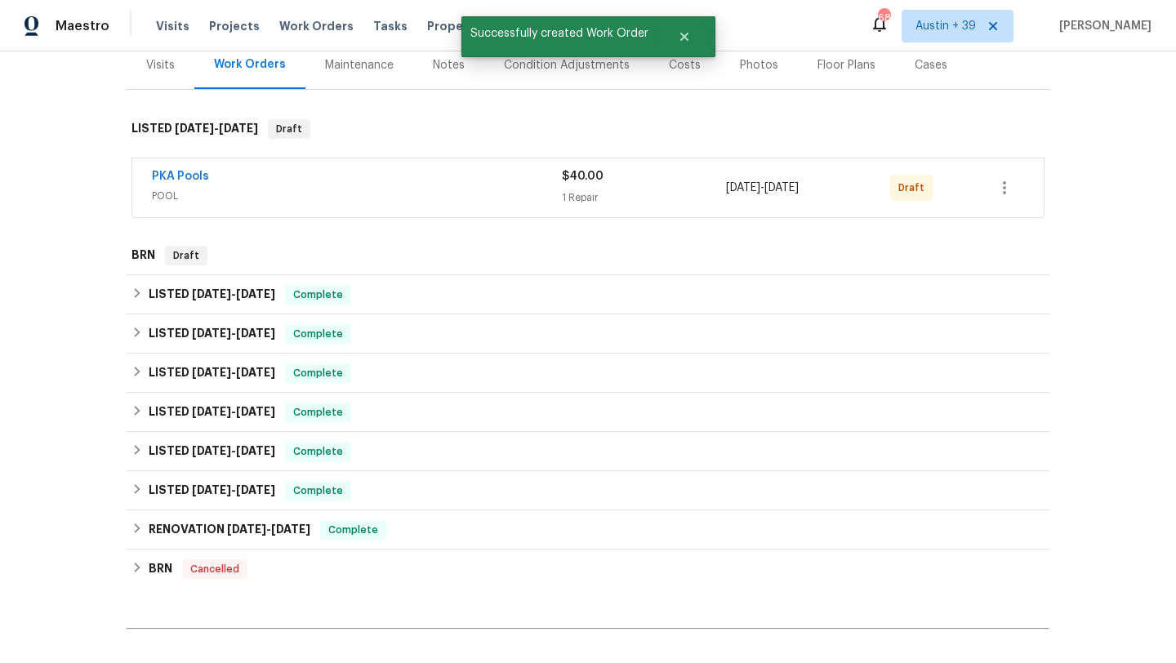
scroll to position [0, 0]
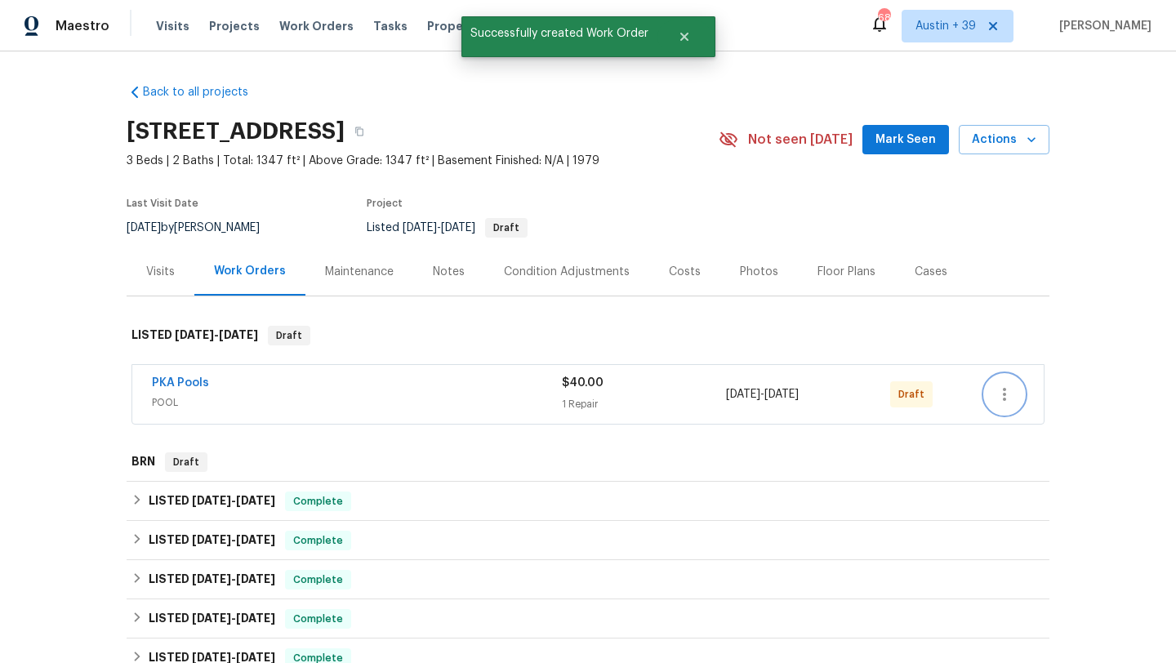
click at [1007, 383] on button "button" at bounding box center [1004, 394] width 39 height 39
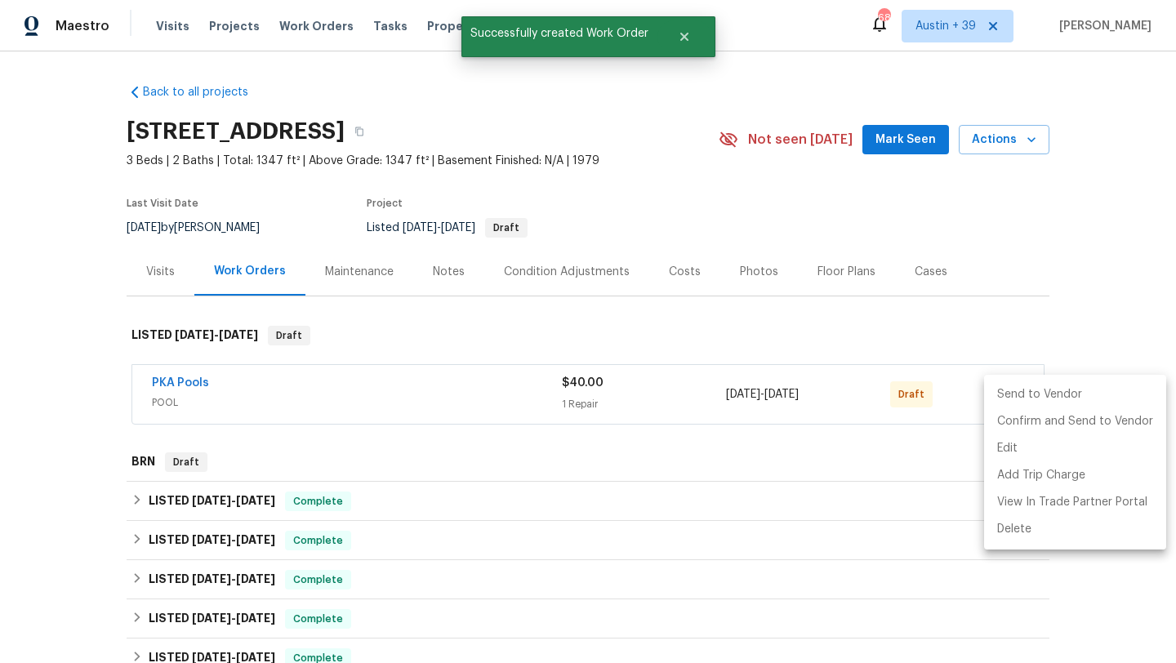
click at [1007, 383] on li "Send to Vendor" at bounding box center [1075, 394] width 182 height 27
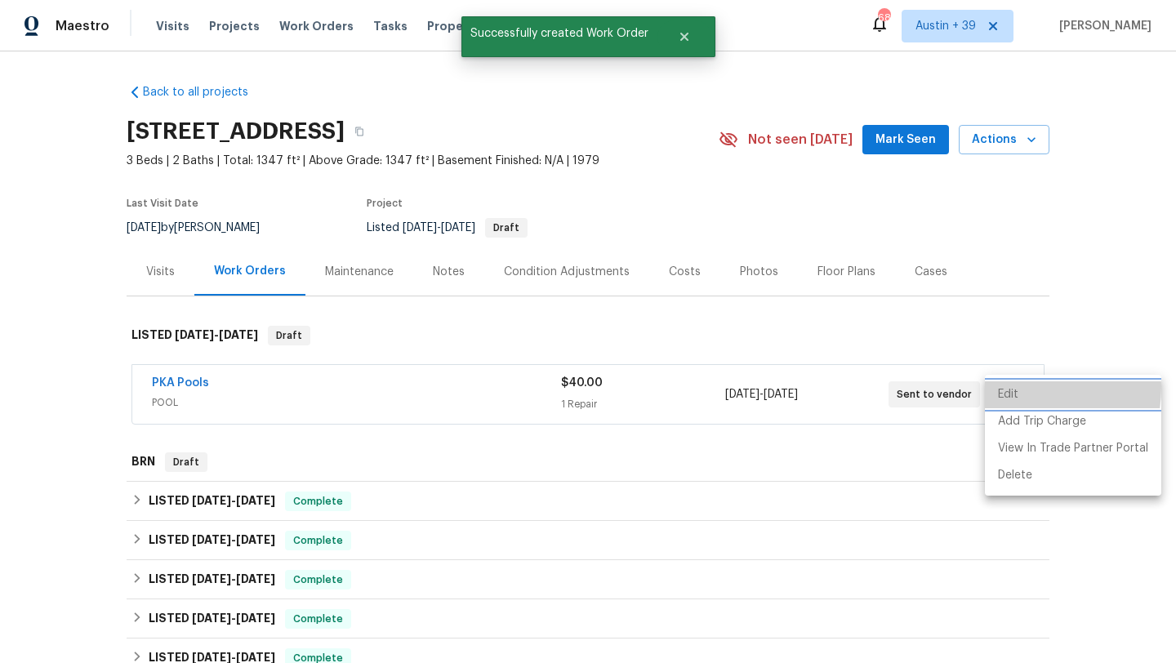
click at [1007, 387] on li "Edit" at bounding box center [1073, 394] width 176 height 27
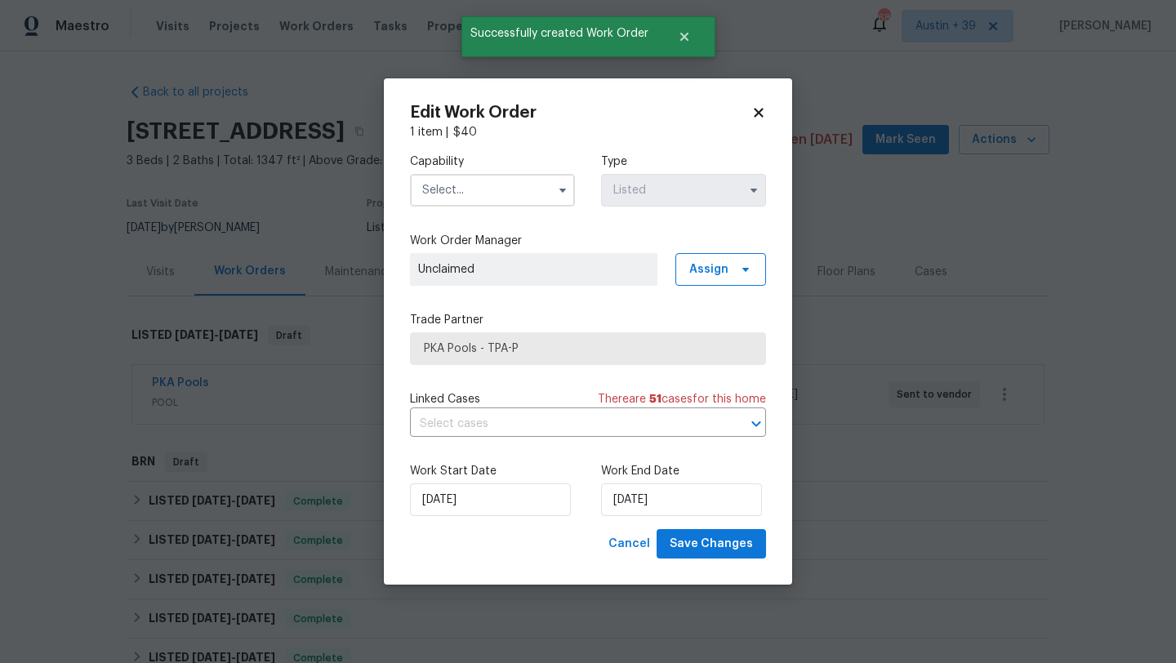
click at [927, 312] on body "Maestro Visits Projects Work Orders Tasks Properties Geo Assignments 686 [GEOGR…" at bounding box center [588, 331] width 1176 height 663
